Goal: Unclear

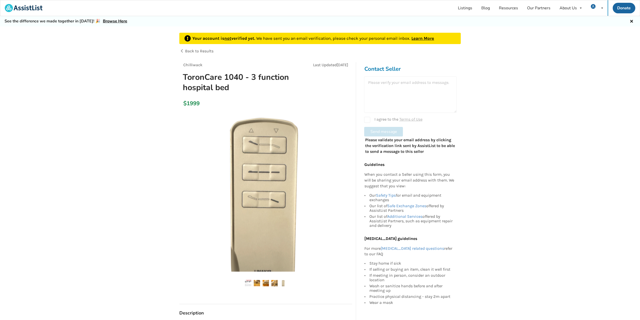
click at [399, 92] on div at bounding box center [410, 94] width 93 height 36
click at [398, 85] on div at bounding box center [410, 94] width 93 height 36
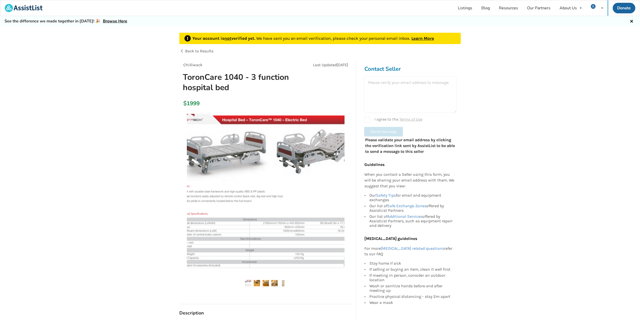
drag, startPoint x: 396, startPoint y: 90, endPoint x: 394, endPoint y: 87, distance: 4.2
click at [395, 88] on div at bounding box center [410, 94] width 93 height 36
click at [389, 80] on div at bounding box center [410, 94] width 93 height 36
